Goal: Task Accomplishment & Management: Use online tool/utility

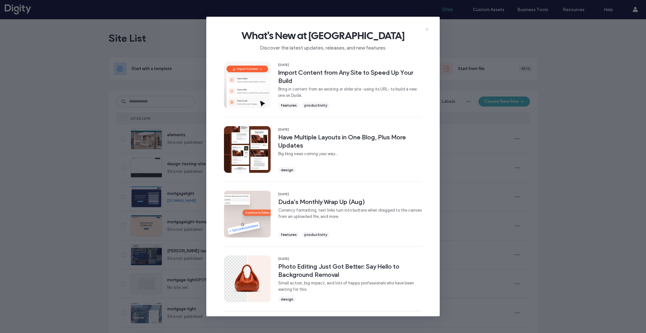
click at [429, 30] on icon at bounding box center [427, 29] width 5 height 5
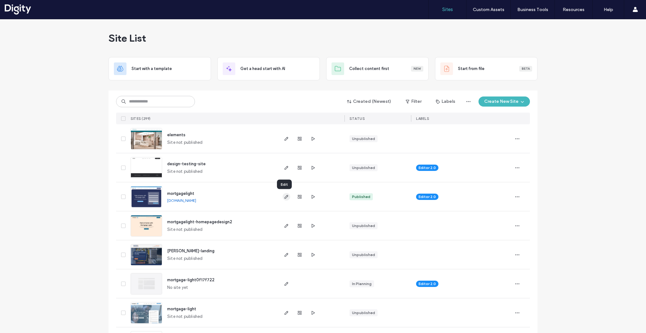
click at [285, 198] on icon "button" at bounding box center [286, 196] width 5 height 5
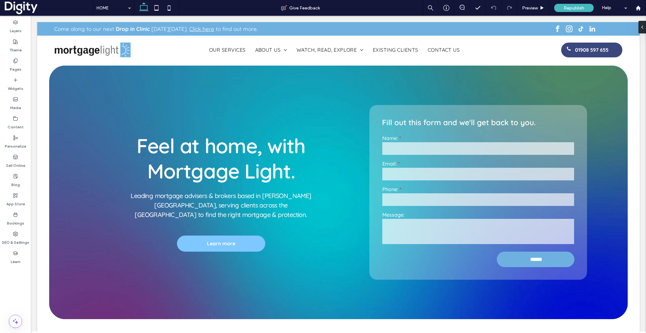
scroll to position [0, 612]
click at [13, 238] on label "SEO & Settings" at bounding box center [15, 241] width 27 height 9
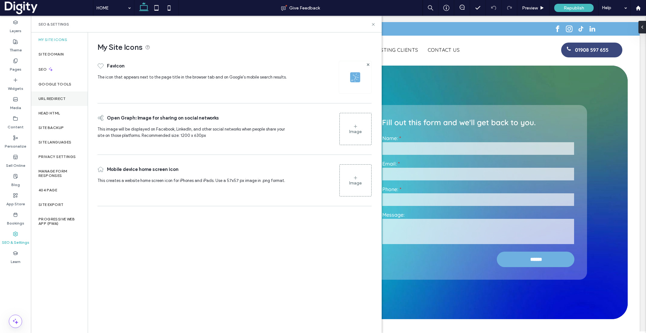
scroll to position [0, 714]
drag, startPoint x: 16, startPoint y: 201, endPoint x: 31, endPoint y: 163, distance: 40.6
click at [16, 201] on label "App Store" at bounding box center [15, 202] width 19 height 9
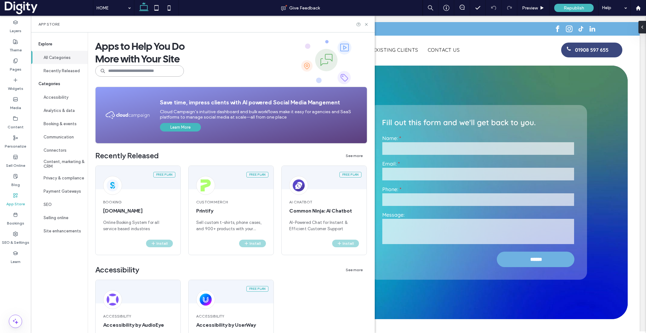
click at [108, 69] on input at bounding box center [139, 70] width 89 height 11
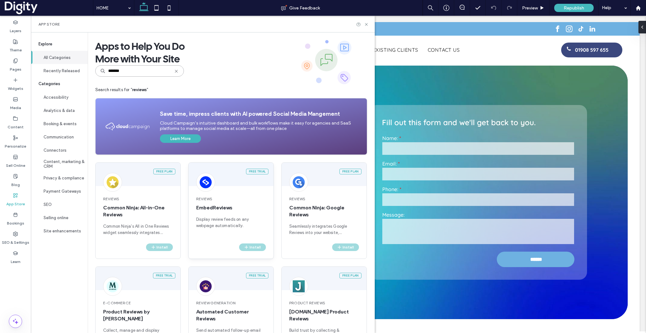
scroll to position [0, 816]
type input "*******"
click at [141, 220] on div "Reviews Common Ninja: All-in-One Reviews Common Ninja's All in One Reviews widg…" at bounding box center [138, 216] width 85 height 55
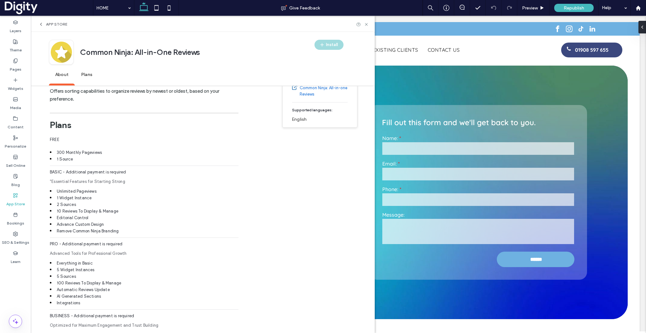
scroll to position [0, 1020]
click at [366, 26] on icon at bounding box center [366, 24] width 5 height 5
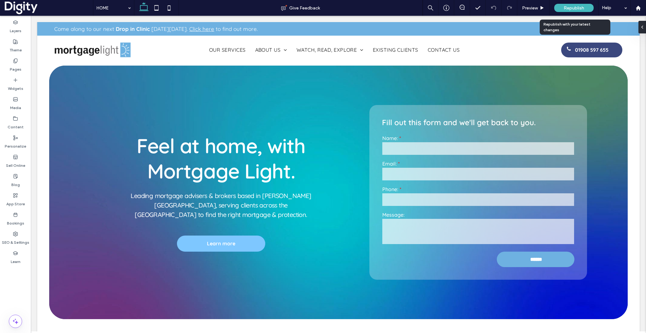
click at [574, 3] on div "Republish" at bounding box center [573, 8] width 39 height 16
click at [583, 6] on span "Republish" at bounding box center [574, 7] width 21 height 5
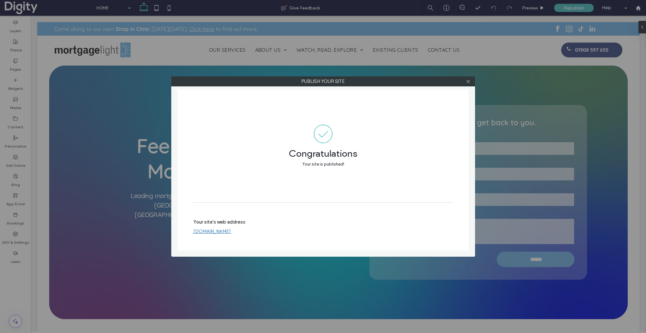
scroll to position [0, 306]
